Goal: Navigation & Orientation: Find specific page/section

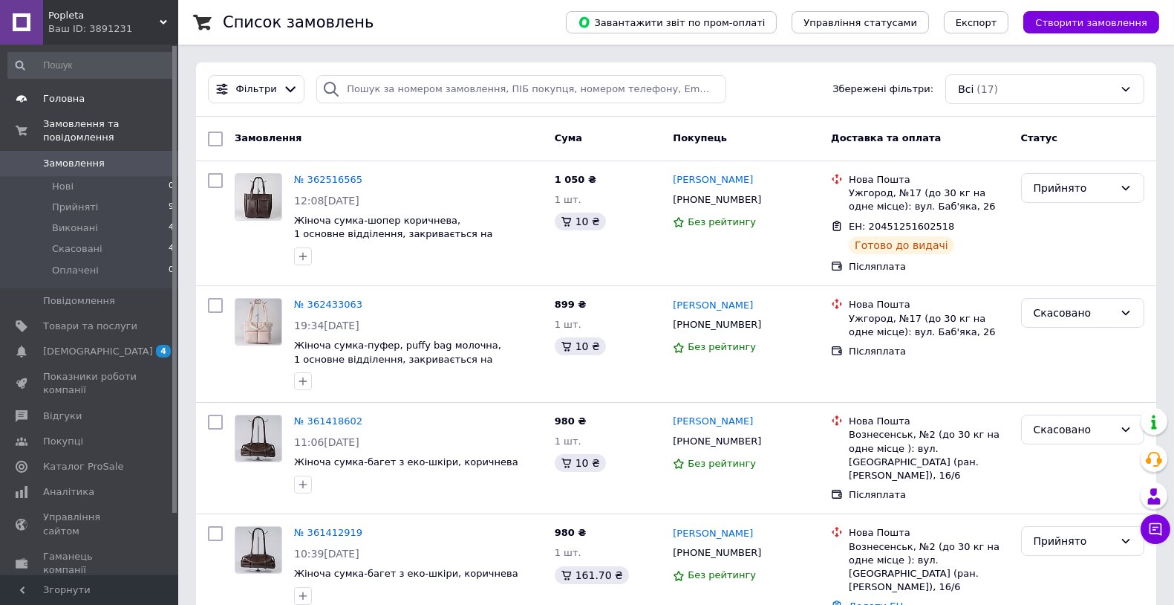
click at [91, 105] on span "Головна" at bounding box center [90, 98] width 94 height 13
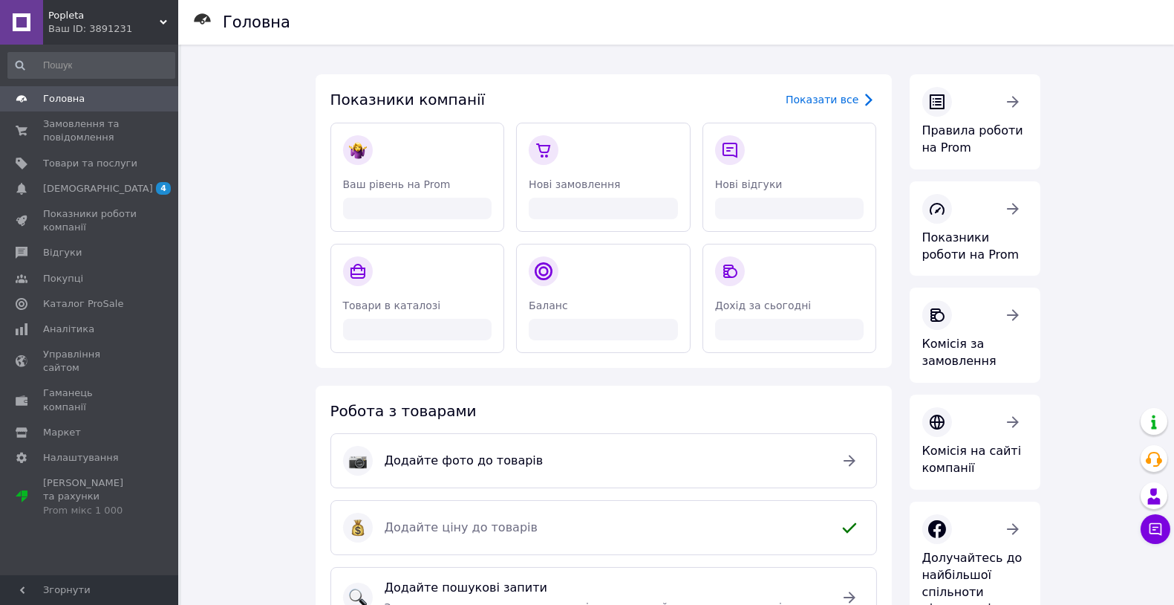
click at [131, 11] on span "Popleta" at bounding box center [103, 15] width 111 height 13
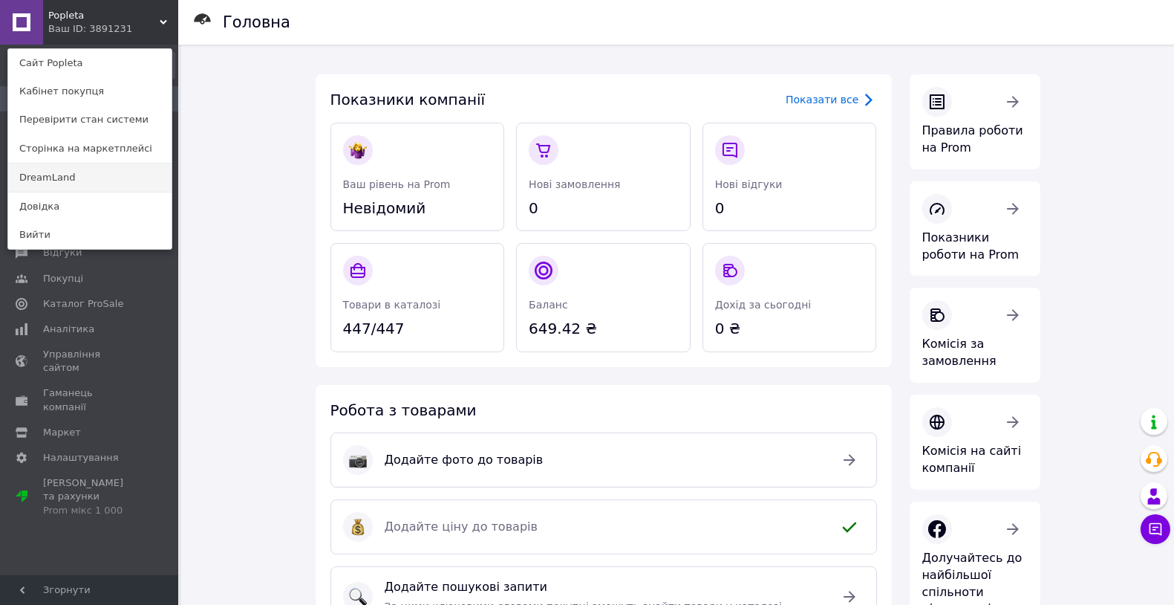
click at [92, 186] on link "DreamLand" at bounding box center [89, 177] width 163 height 28
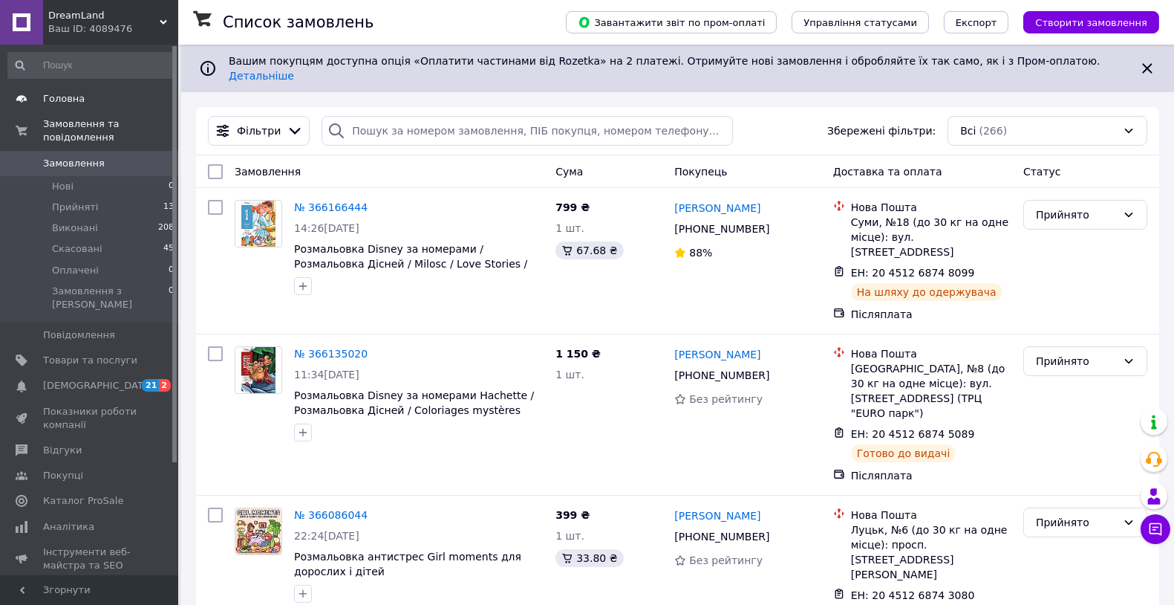
click at [97, 97] on span "Головна" at bounding box center [90, 98] width 94 height 13
